Goal: Task Accomplishment & Management: Use online tool/utility

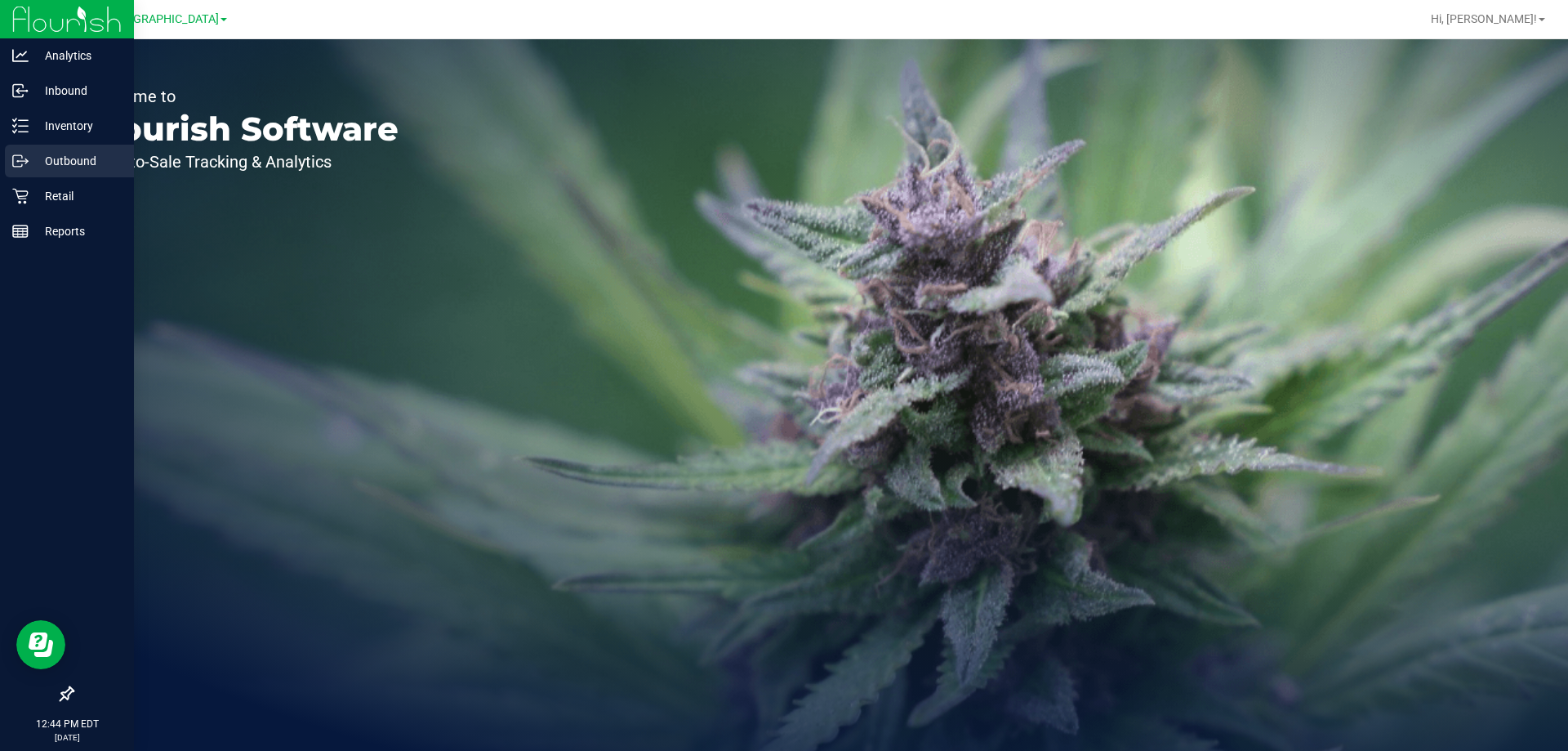
click at [53, 169] on div "Outbound" at bounding box center [69, 161] width 129 height 32
click at [72, 118] on p "Inventory" at bounding box center [78, 125] width 98 height 20
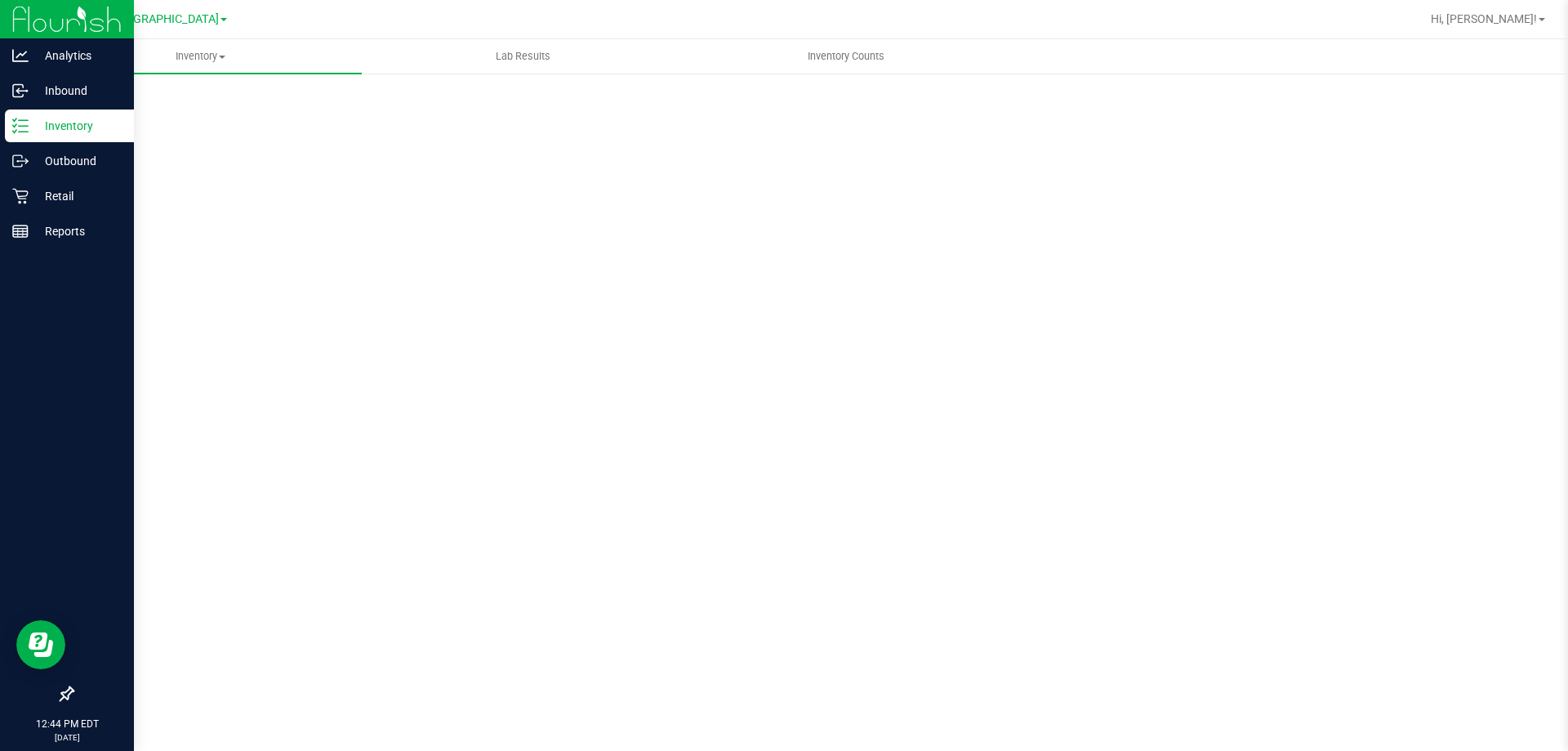
click at [72, 118] on p "Inventory" at bounding box center [78, 125] width 98 height 20
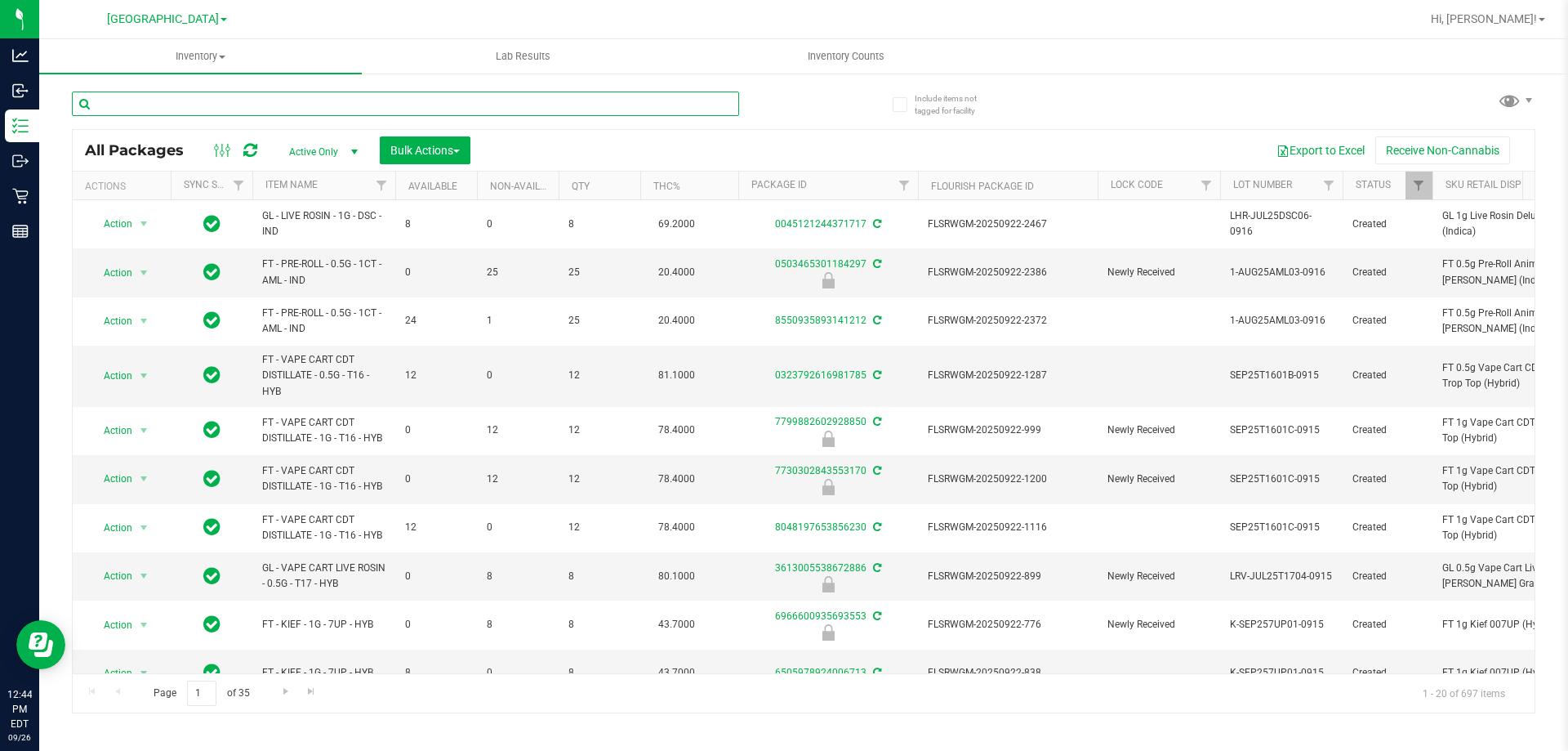
click at [328, 104] on input "text" at bounding box center [405, 103] width 667 height 25
click at [326, 104] on input "text" at bounding box center [405, 103] width 667 height 25
type input "ground"
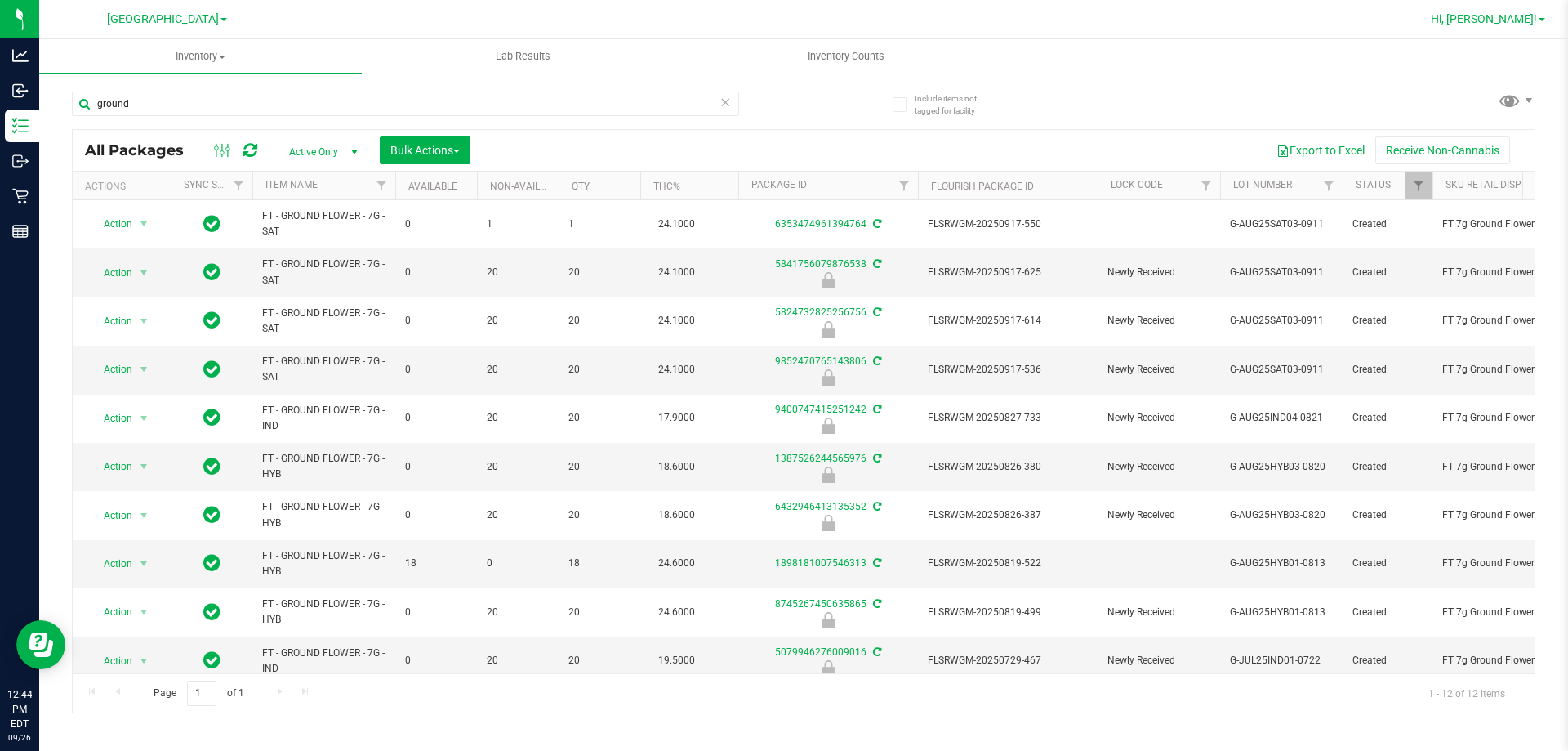
click at [1515, 15] on span "Hi, [PERSON_NAME]!" at bounding box center [1484, 18] width 107 height 13
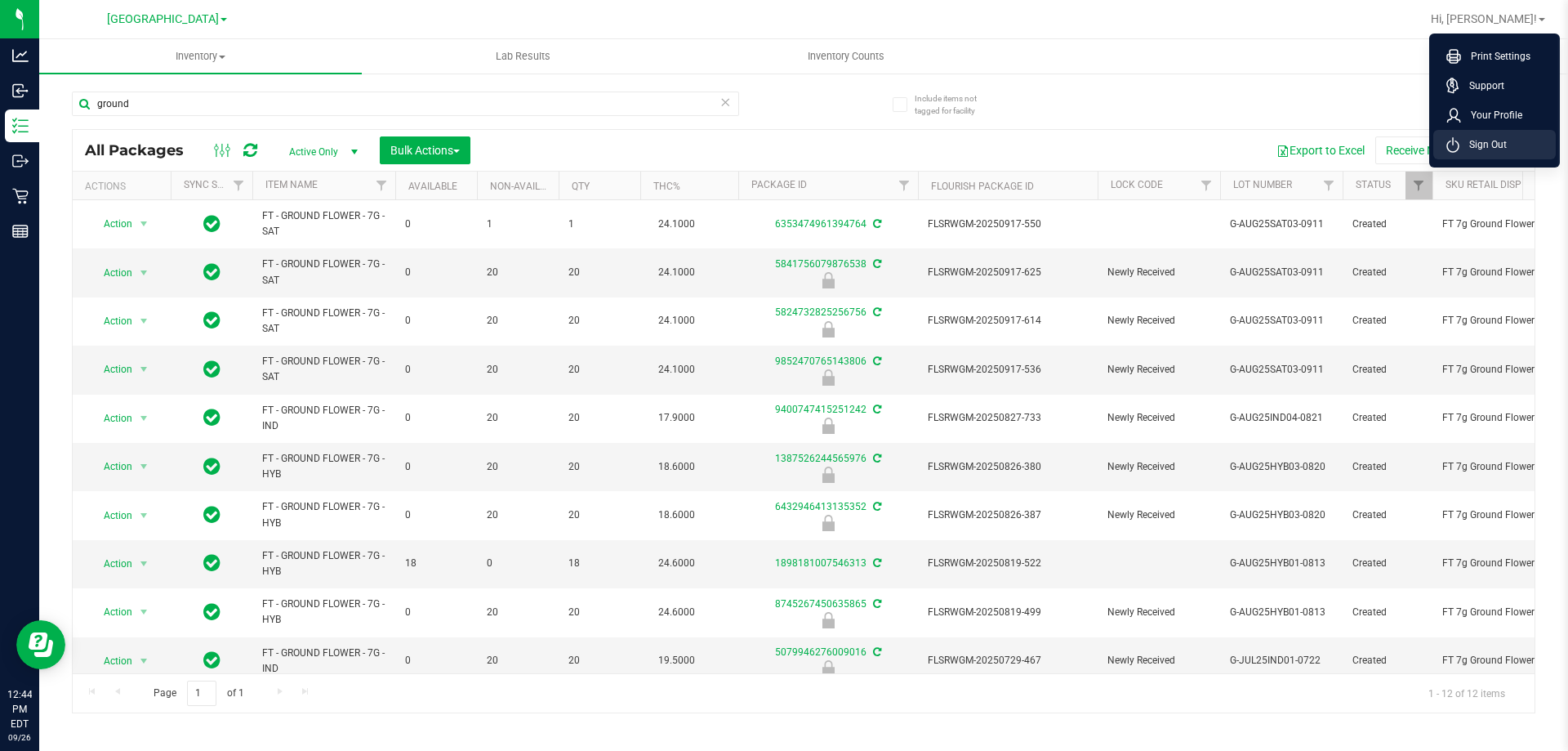
click at [1491, 145] on span "Sign Out" at bounding box center [1483, 144] width 48 height 16
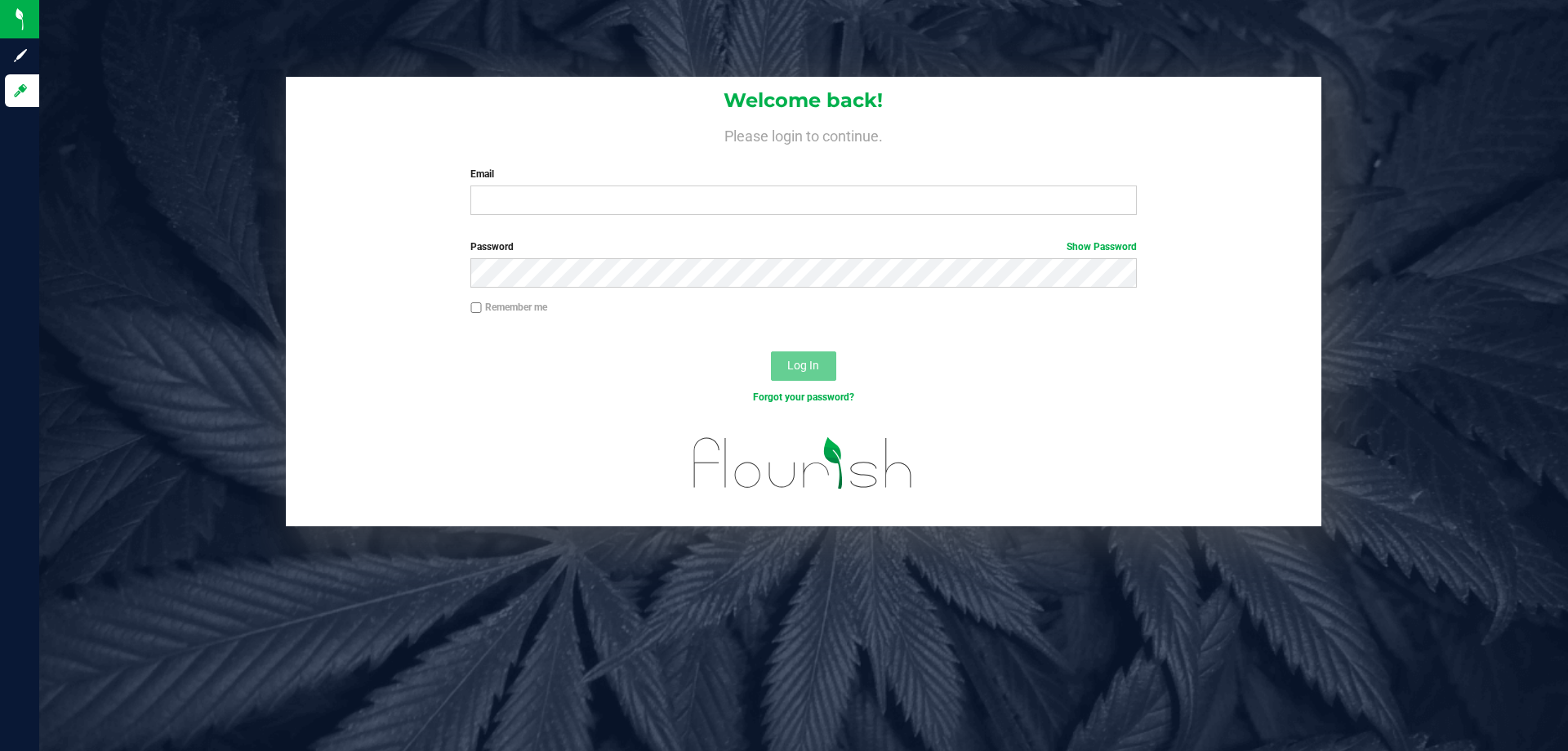
click at [545, 177] on label "Email" at bounding box center [803, 173] width 666 height 14
click at [545, 186] on input "Email" at bounding box center [803, 200] width 666 height 29
type input "[EMAIL_ADDRESS][DOMAIN_NAME]"
click at [771, 351] on button "Log In" at bounding box center [804, 366] width 66 height 29
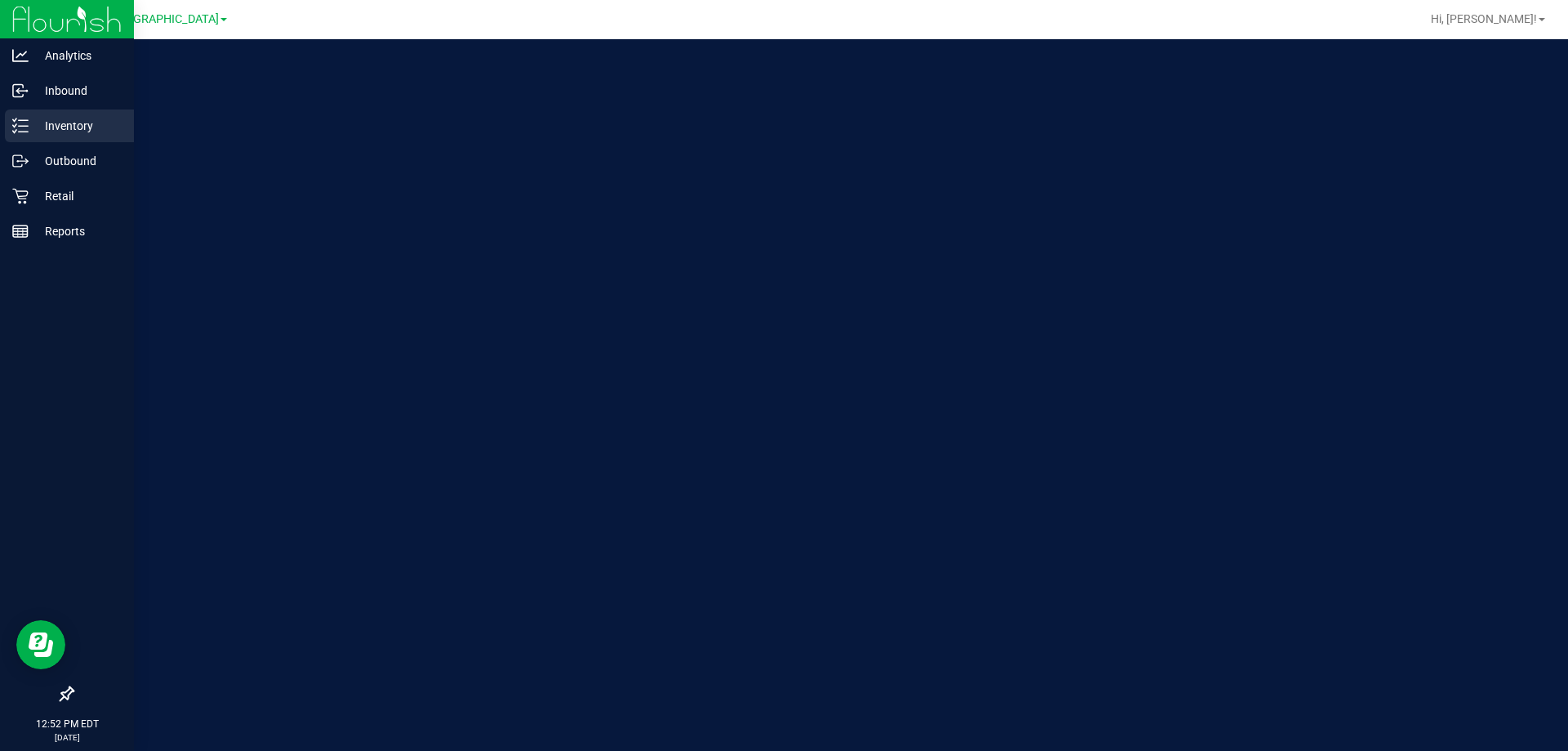
click at [34, 134] on p "Inventory" at bounding box center [78, 125] width 98 height 20
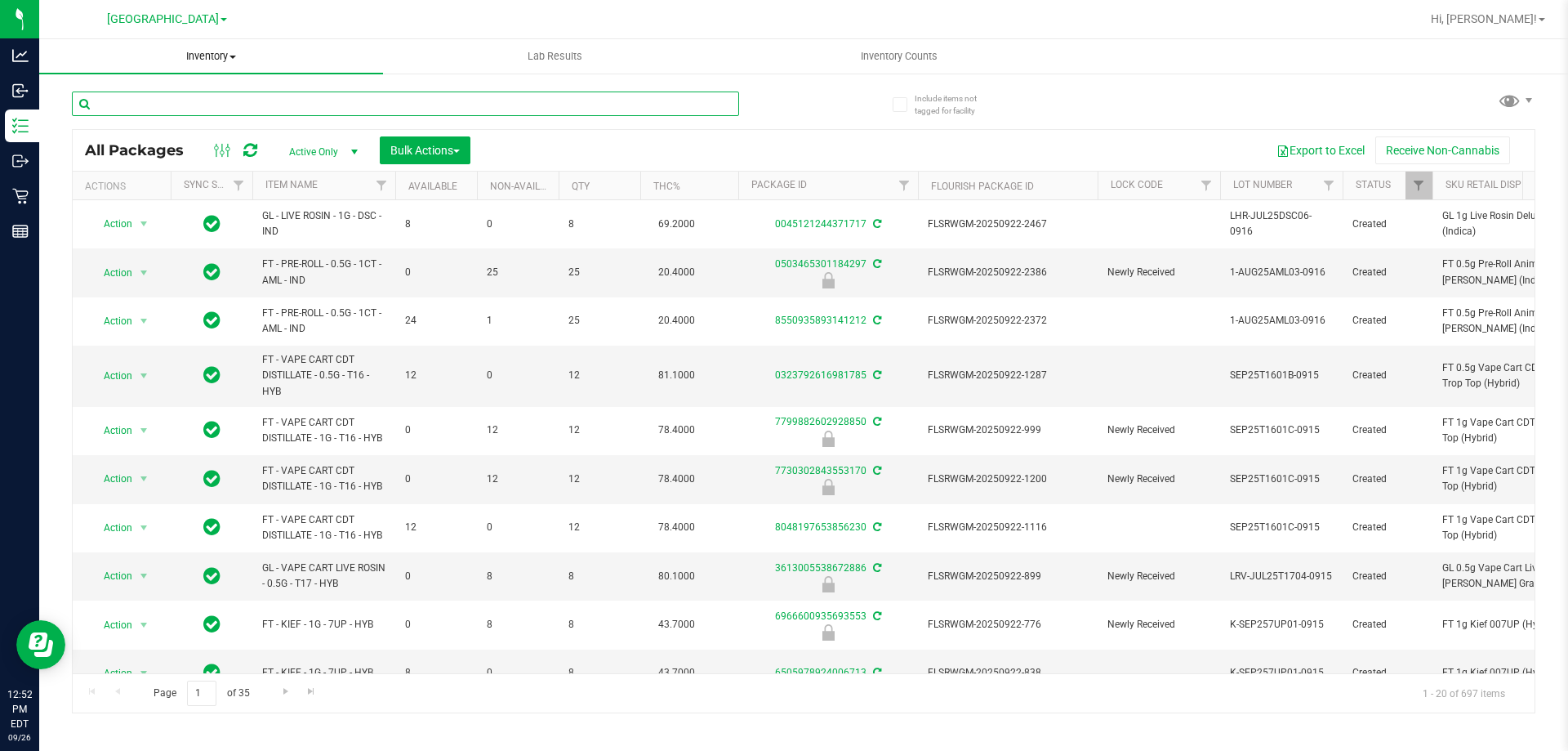
drag, startPoint x: 346, startPoint y: 107, endPoint x: 349, endPoint y: 64, distance: 43.1
click at [345, 79] on div at bounding box center [437, 102] width 732 height 52
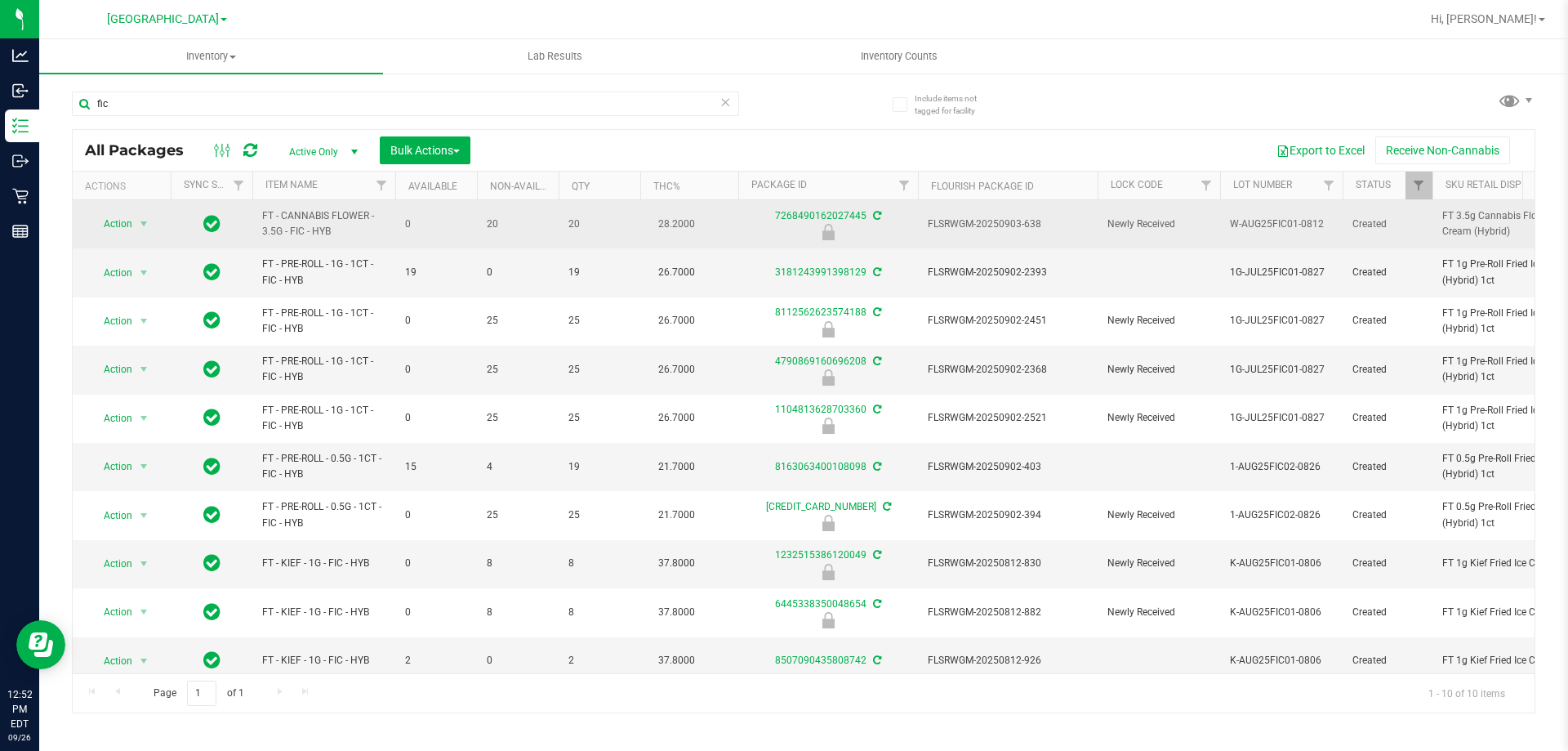
drag, startPoint x: 353, startPoint y: 240, endPoint x: 250, endPoint y: 218, distance: 105.3
copy tr "FT - CANNABIS FLOWER - 3.5G - FIC - HYB"
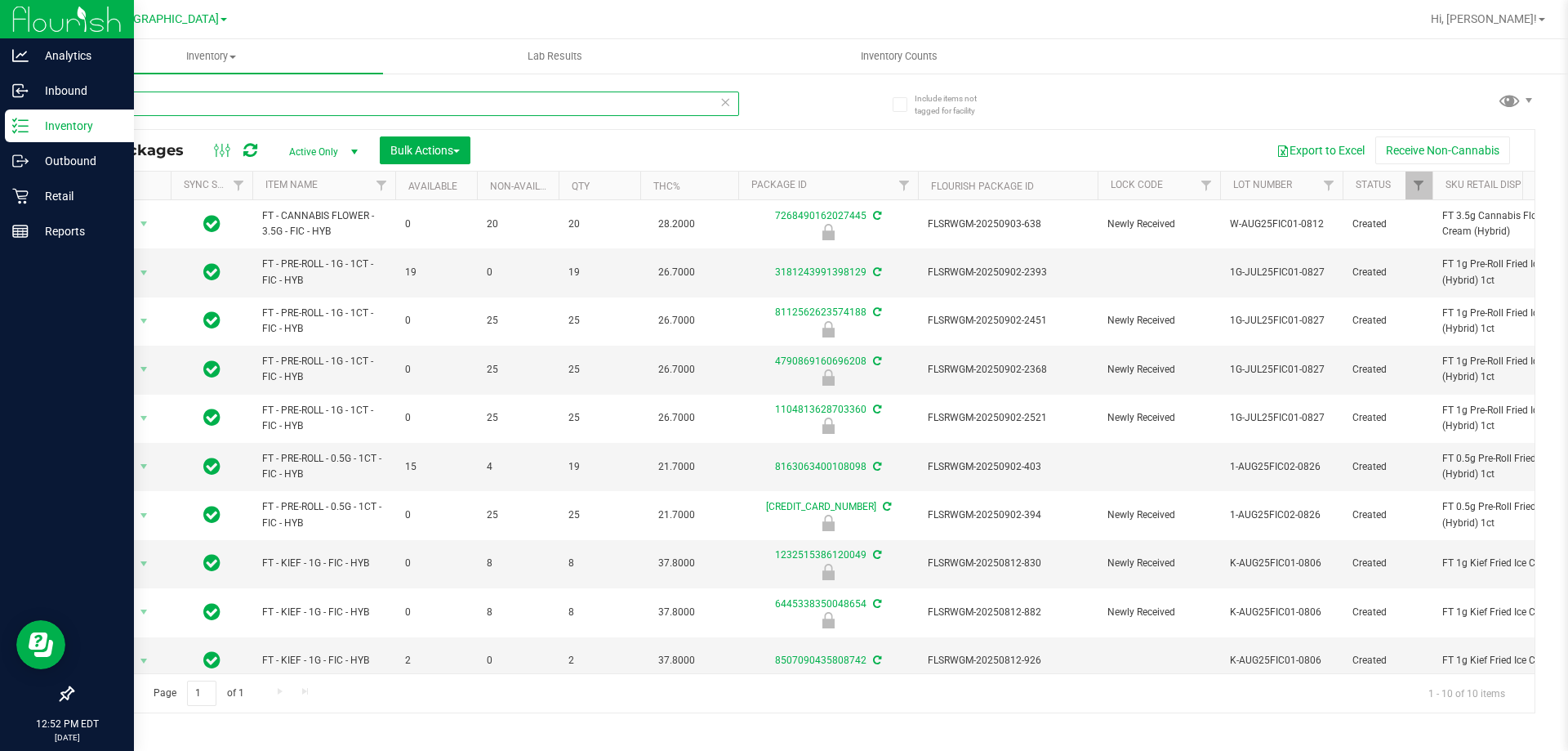
drag, startPoint x: 154, startPoint y: 112, endPoint x: 0, endPoint y: 115, distance: 154.0
click at [0, 115] on div "Analytics Inbound Inventory Outbound Retail Reports 12:52 PM EDT [DATE] 09/26 […" at bounding box center [784, 375] width 1568 height 751
paste input "FT - CANNABIS FLOWER - 3.5G - FIC - HYB"
type input "FT - CANNABIS FLOWER - 3.5G - FIC - HYB"
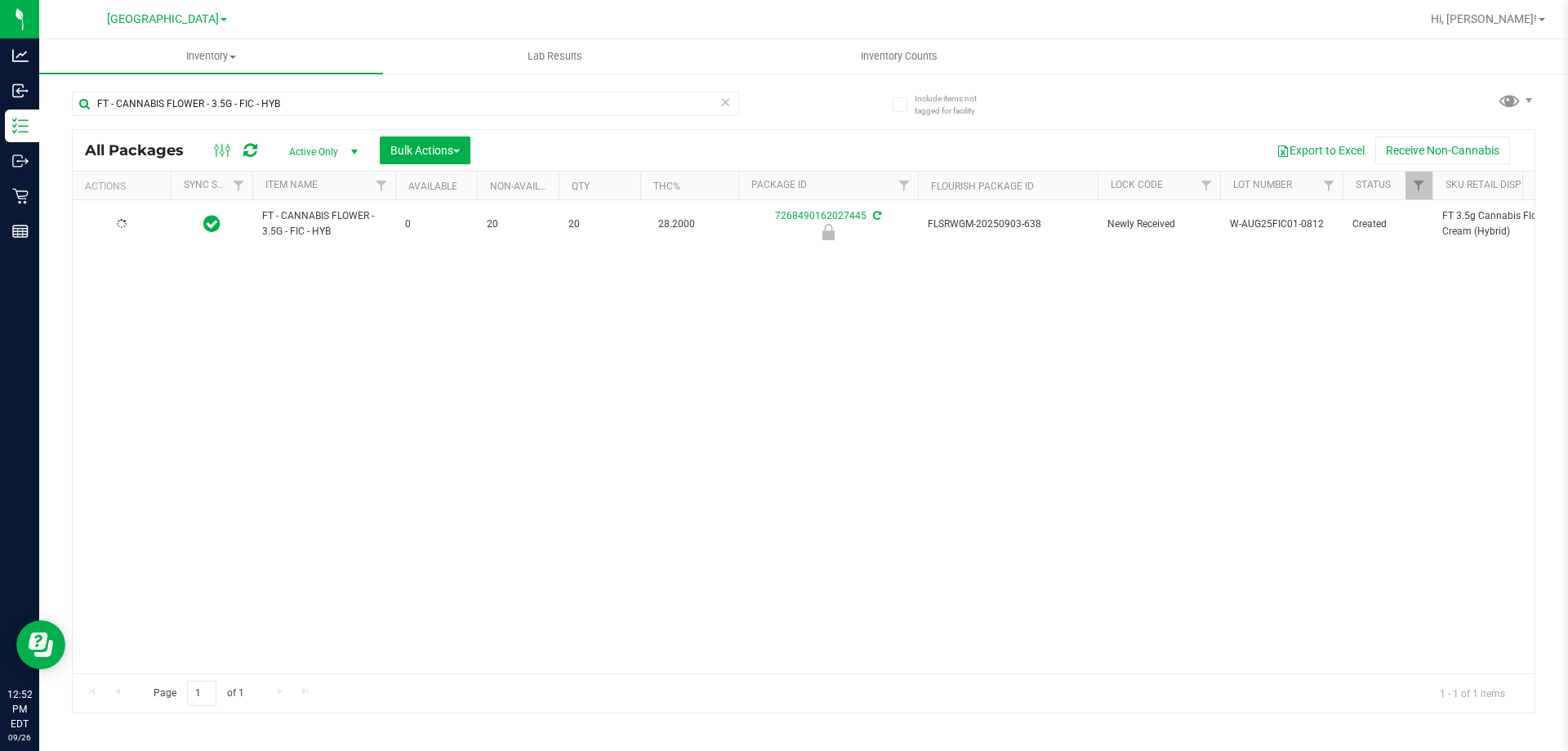
drag, startPoint x: 282, startPoint y: 484, endPoint x: 272, endPoint y: 444, distance: 41.2
click at [281, 480] on div "FT - CANNABIS FLOWER - 3.5G - FIC - HYB 0 20 20 28.2000 7268490162027445 FLSRWG…" at bounding box center [803, 436] width 1461 height 473
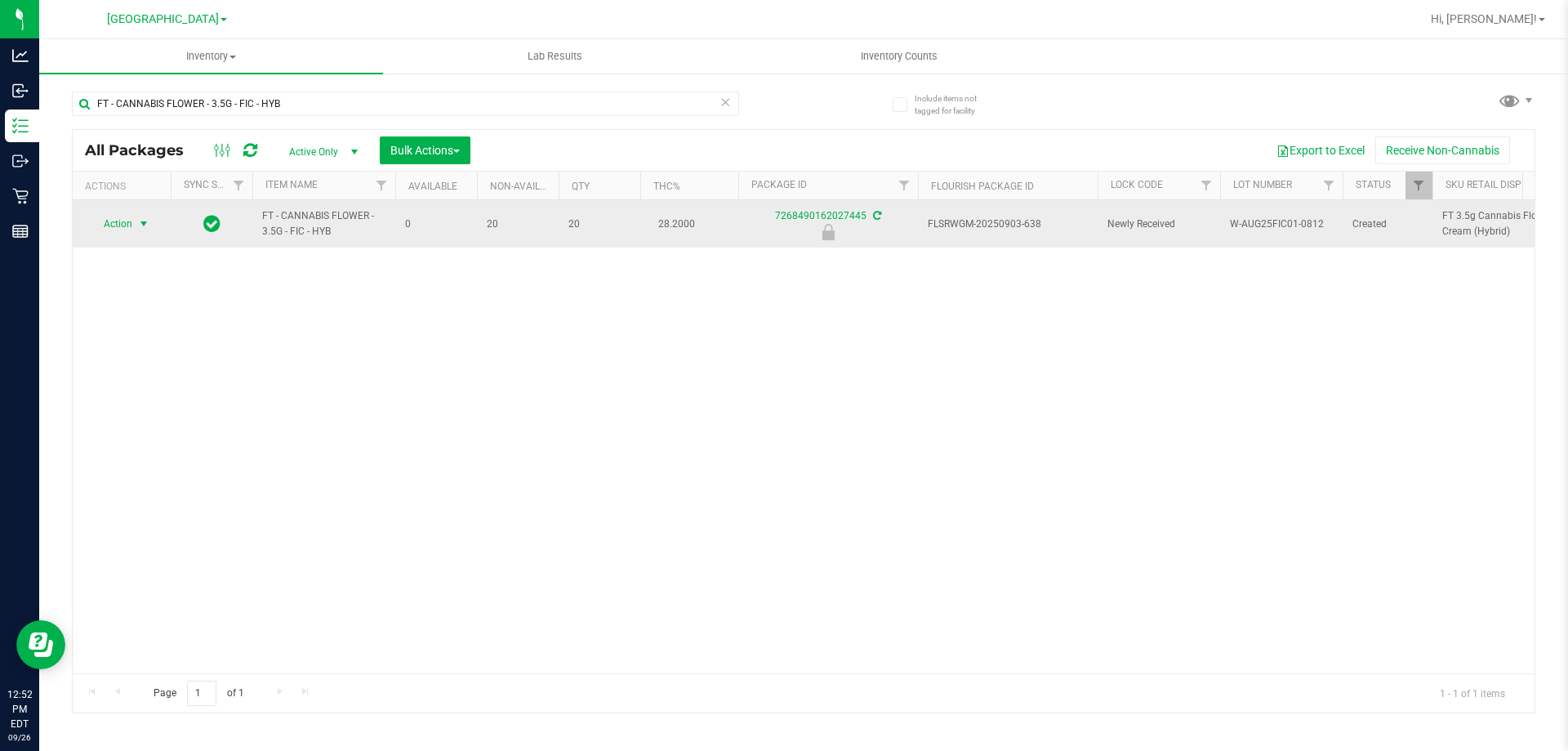
click at [136, 225] on span "select" at bounding box center [144, 223] width 20 height 23
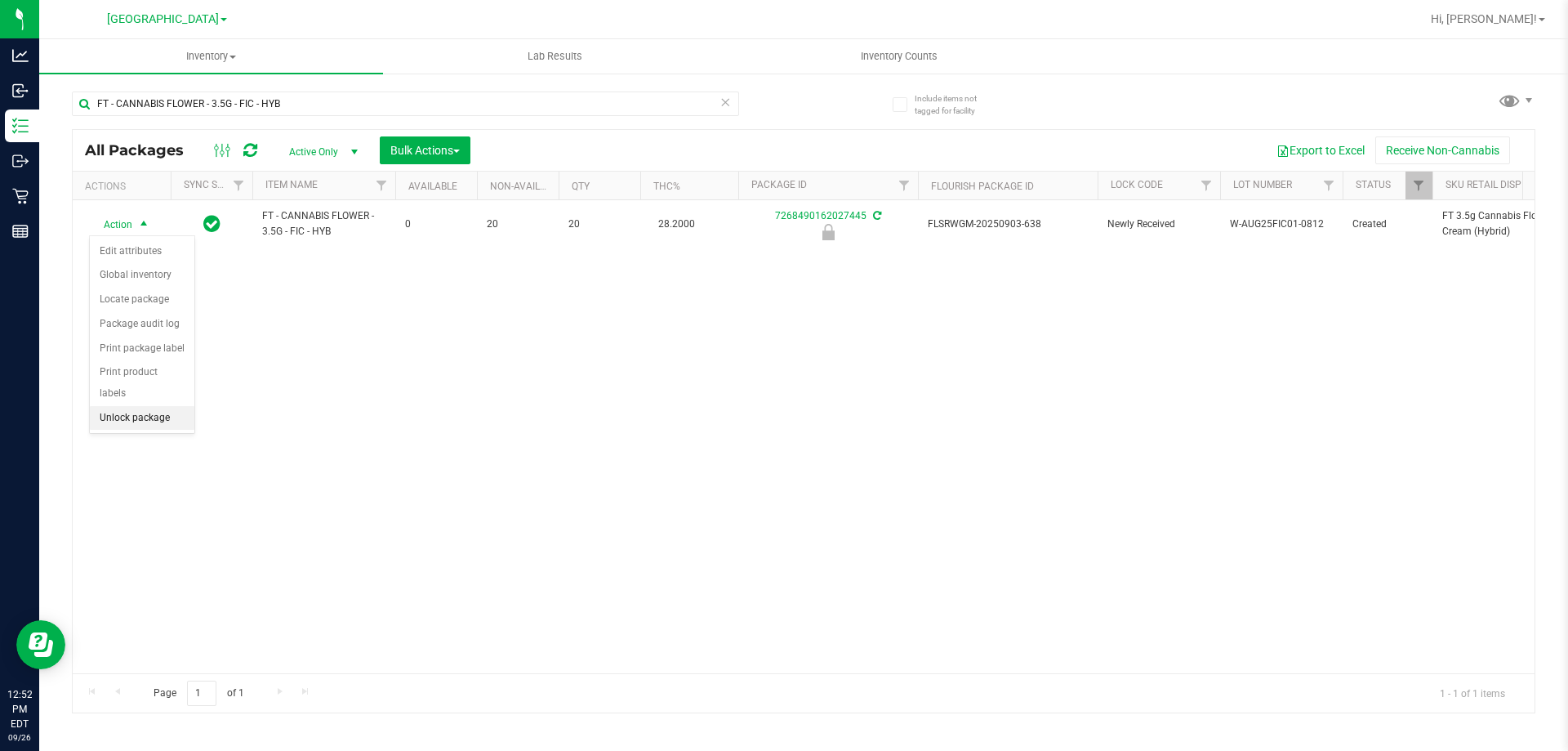
drag, startPoint x: 139, startPoint y: 391, endPoint x: 602, endPoint y: 337, distance: 466.1
click at [139, 406] on li "Unlock package" at bounding box center [141, 418] width 105 height 25
click at [605, 332] on div "Inventory All packages All inventory Waste log Create inventory Lab Results Inv…" at bounding box center [804, 395] width 1529 height 712
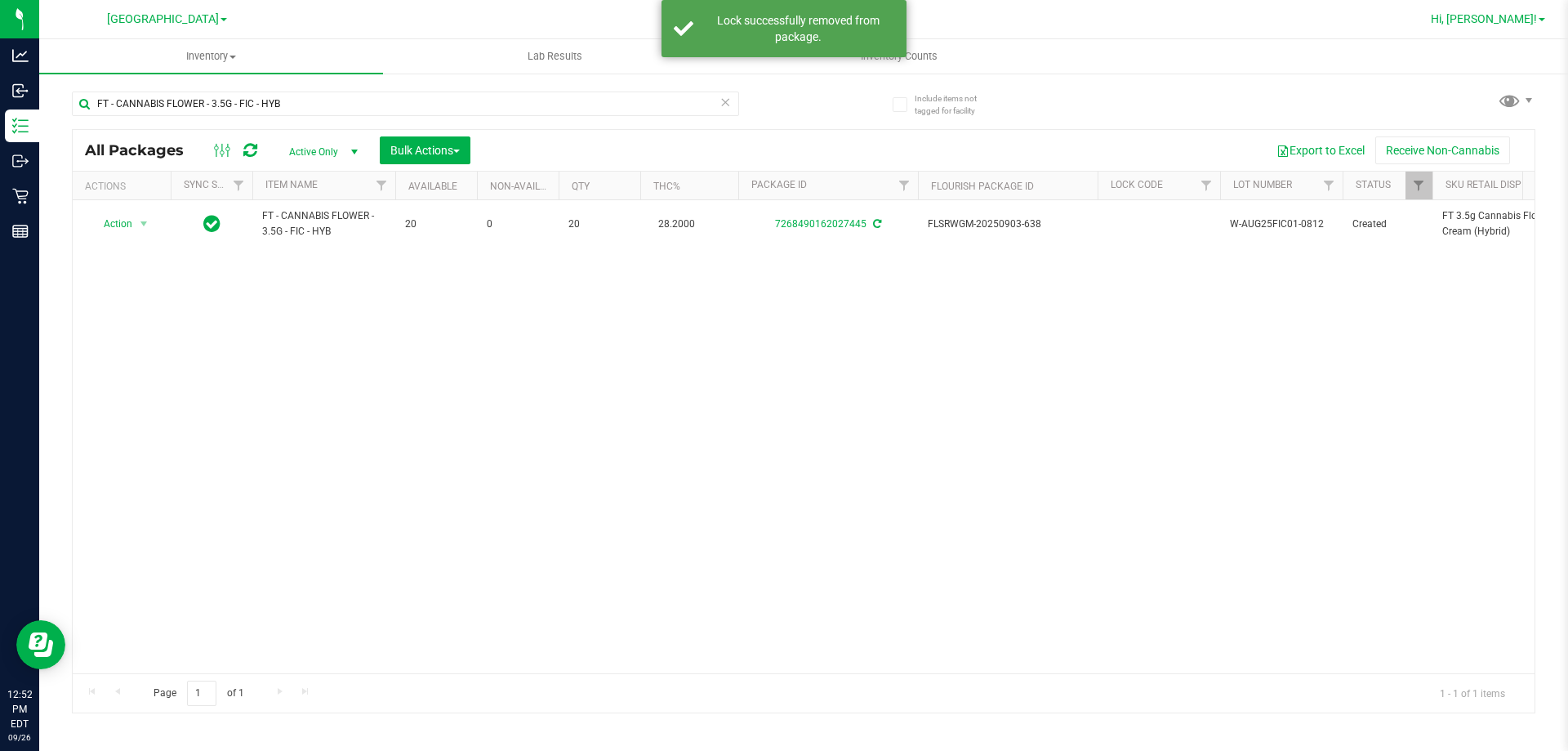
click at [1518, 14] on span "Hi, [PERSON_NAME]!" at bounding box center [1484, 18] width 107 height 13
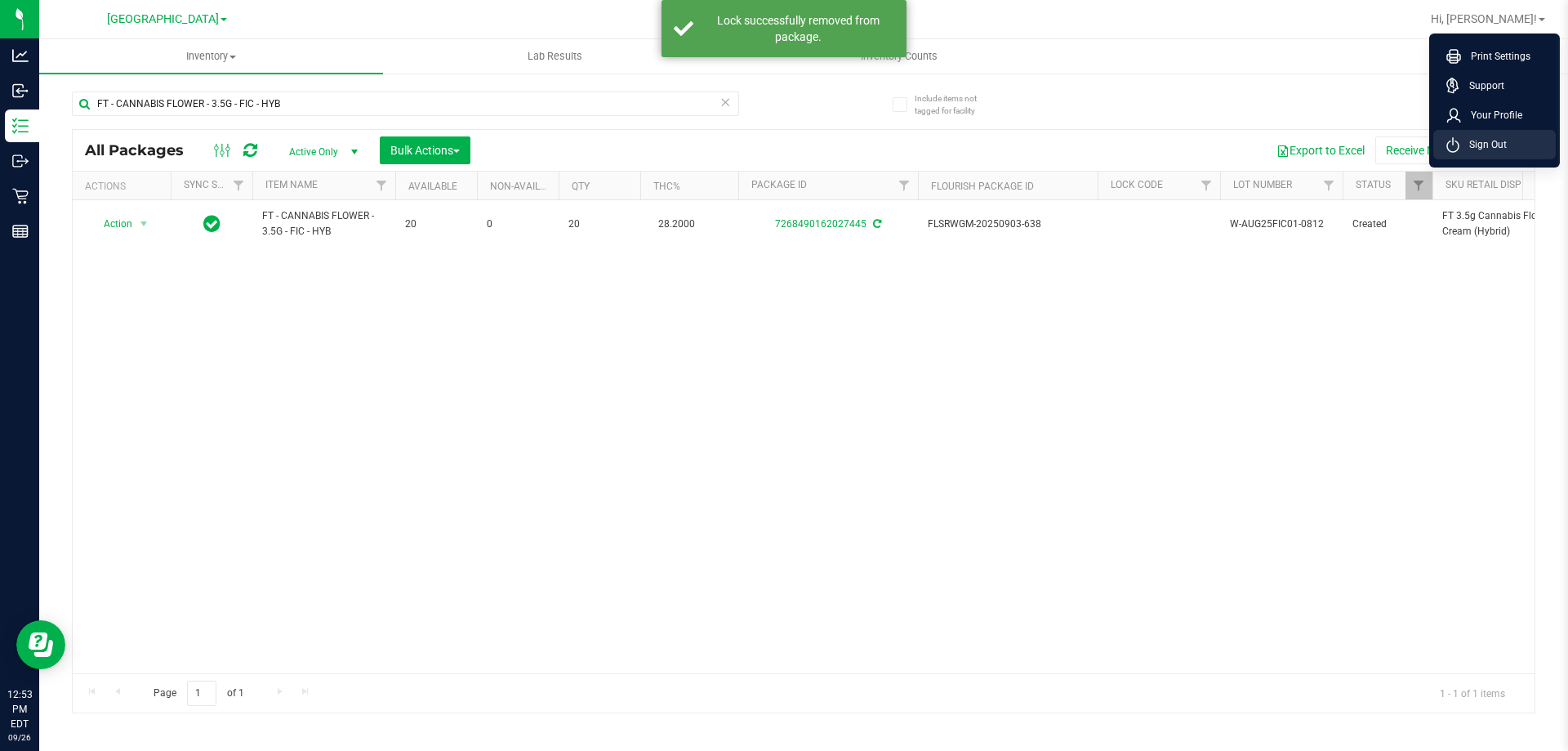
click at [1498, 147] on span "Sign Out" at bounding box center [1483, 144] width 48 height 16
